Goal: Task Accomplishment & Management: Use online tool/utility

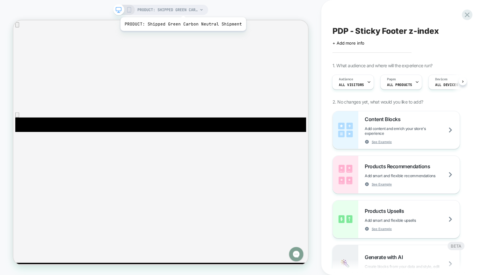
click at [182, 9] on span "PRODUCT: Shipped Green Carbon Neutral Shipment" at bounding box center [167, 10] width 61 height 10
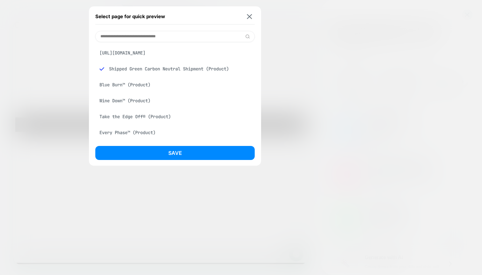
click at [137, 86] on div "Blue Burn™ (Product)" at bounding box center [174, 85] width 159 height 12
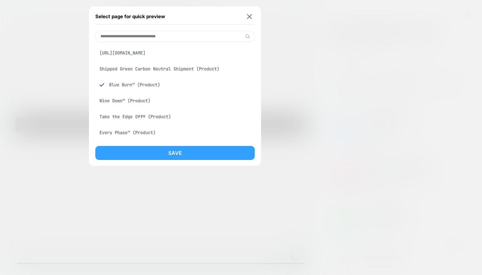
click at [153, 148] on button "Save" at bounding box center [174, 153] width 159 height 14
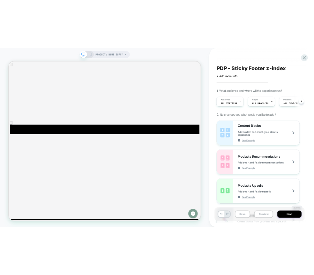
scroll to position [0, 1]
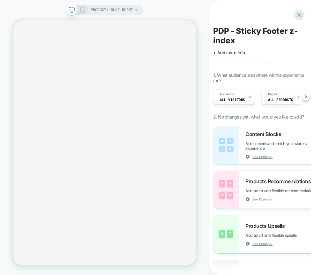
scroll to position [0, 0]
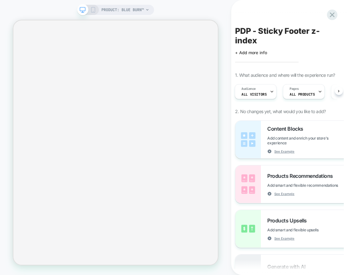
scroll to position [0, 1]
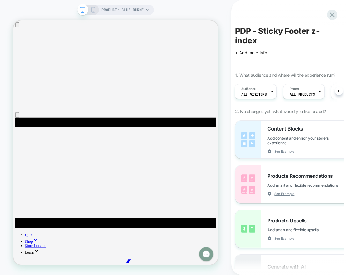
click at [97, 7] on div "PRODUCT: Blue Burn™" at bounding box center [115, 10] width 77 height 10
click at [92, 11] on icon at bounding box center [93, 10] width 6 height 6
